Goal: Navigation & Orientation: Find specific page/section

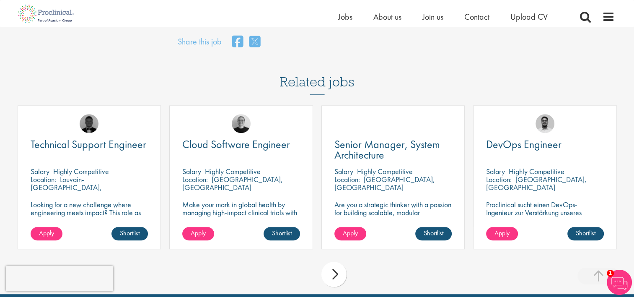
scroll to position [712, 0]
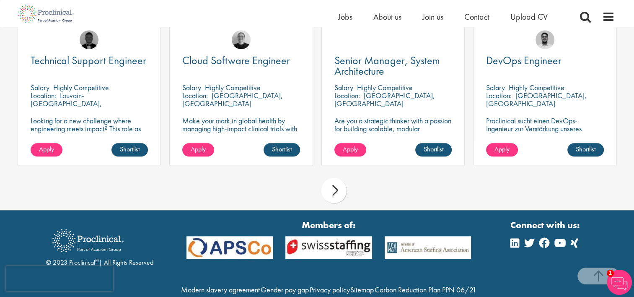
click at [335, 190] on div "next" at bounding box center [333, 190] width 25 height 25
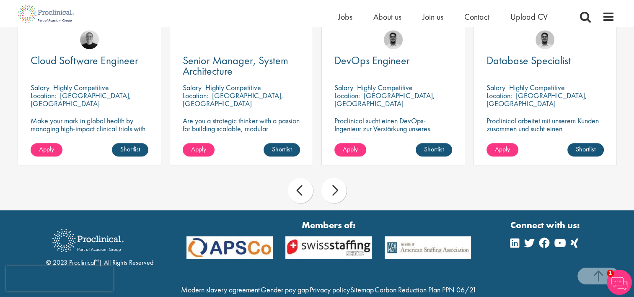
click at [335, 190] on div "next" at bounding box center [333, 190] width 25 height 25
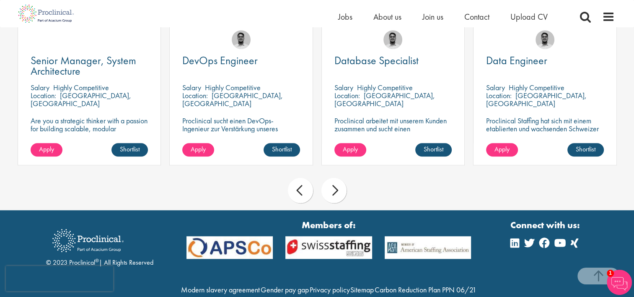
click at [335, 190] on div "next" at bounding box center [333, 190] width 25 height 25
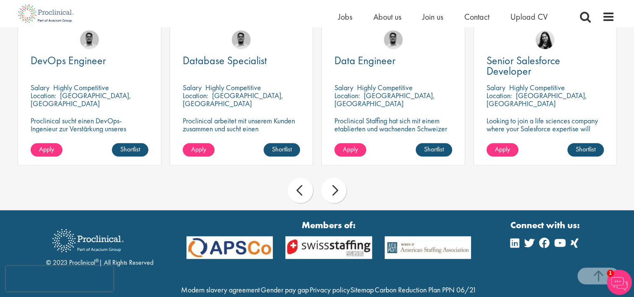
click at [335, 190] on div "next" at bounding box center [333, 190] width 25 height 25
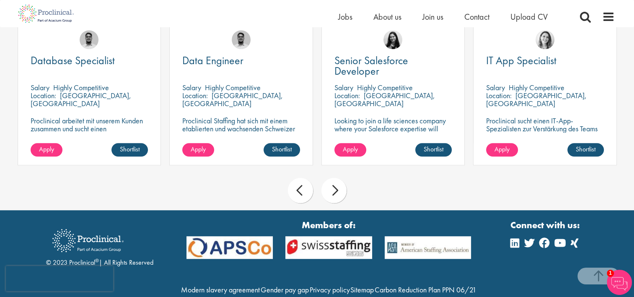
click at [335, 190] on div "next" at bounding box center [333, 190] width 25 height 25
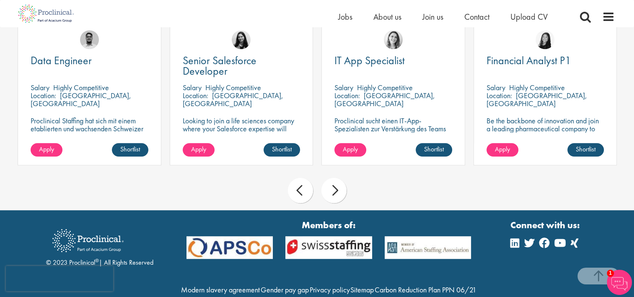
click at [335, 190] on div "next" at bounding box center [333, 190] width 25 height 25
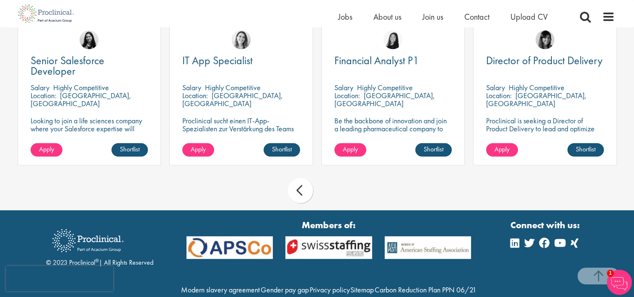
click at [335, 190] on div "prev next" at bounding box center [317, 191] width 608 height 36
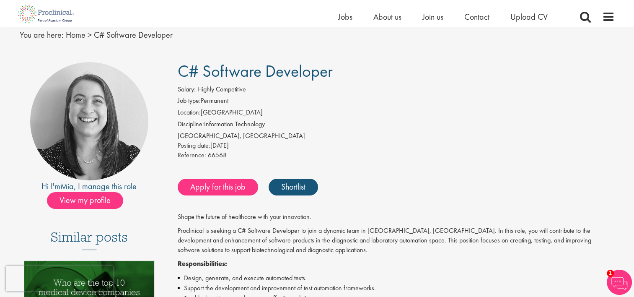
scroll to position [126, 0]
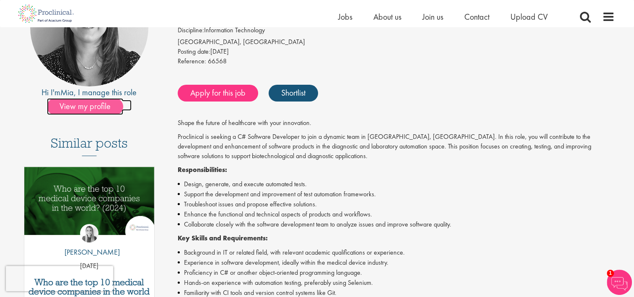
click at [97, 106] on span "View my profile" at bounding box center [85, 106] width 76 height 17
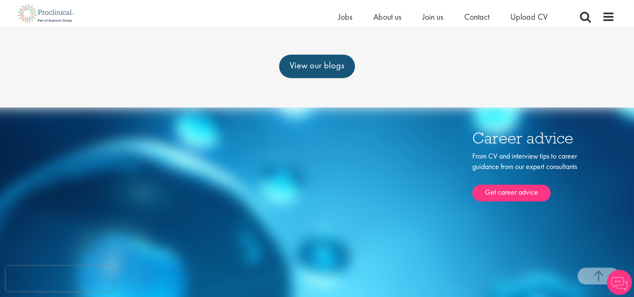
scroll to position [585, 0]
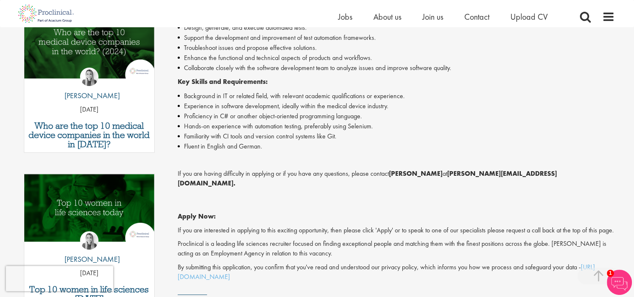
scroll to position [210, 0]
